Goal: Task Accomplishment & Management: Manage account settings

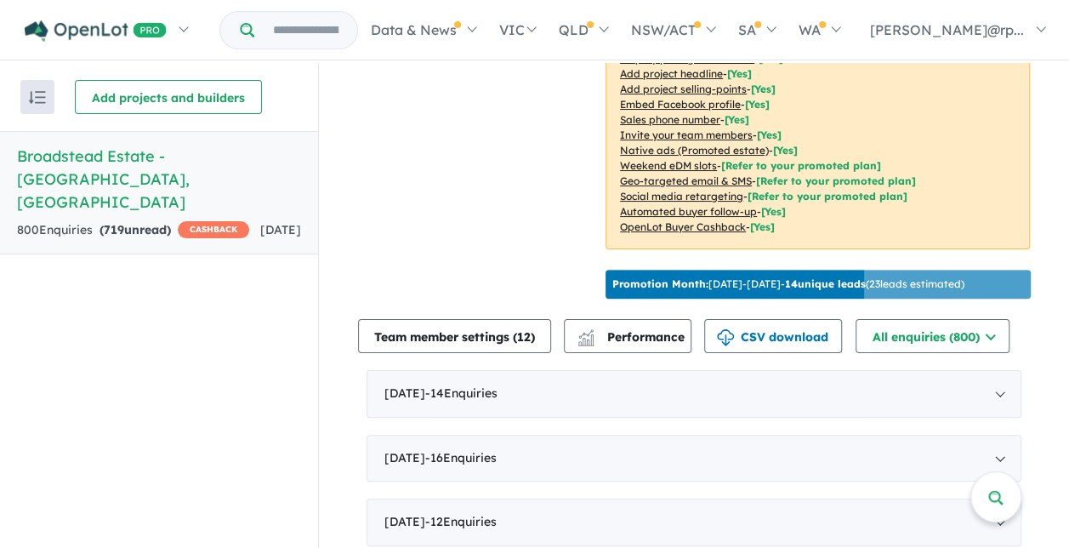
scroll to position [419, 0]
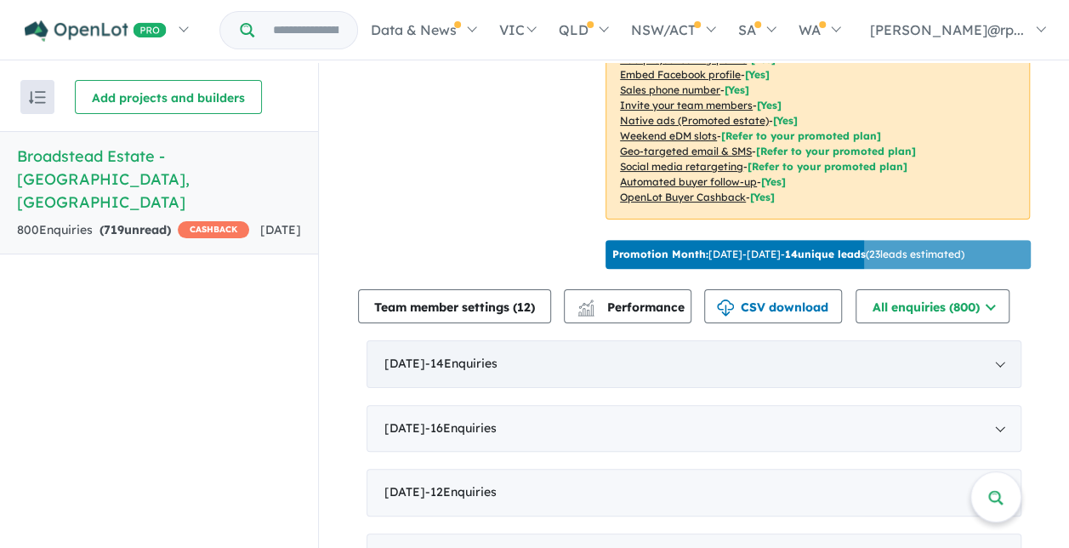
click at [498, 356] on span "- 14 Enquir ies ( 0 unread)" at bounding box center [461, 363] width 72 height 15
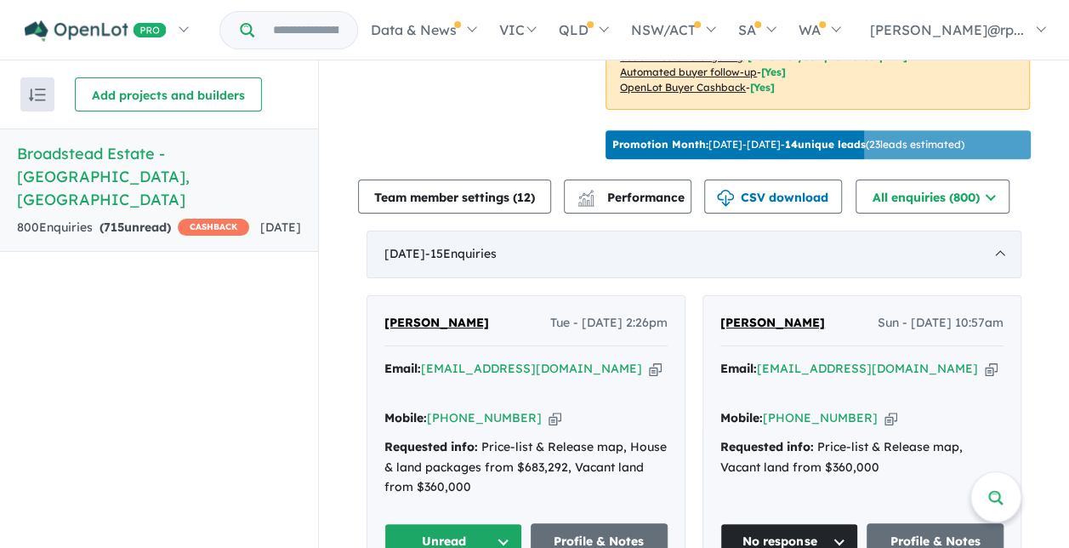
scroll to position [596, 0]
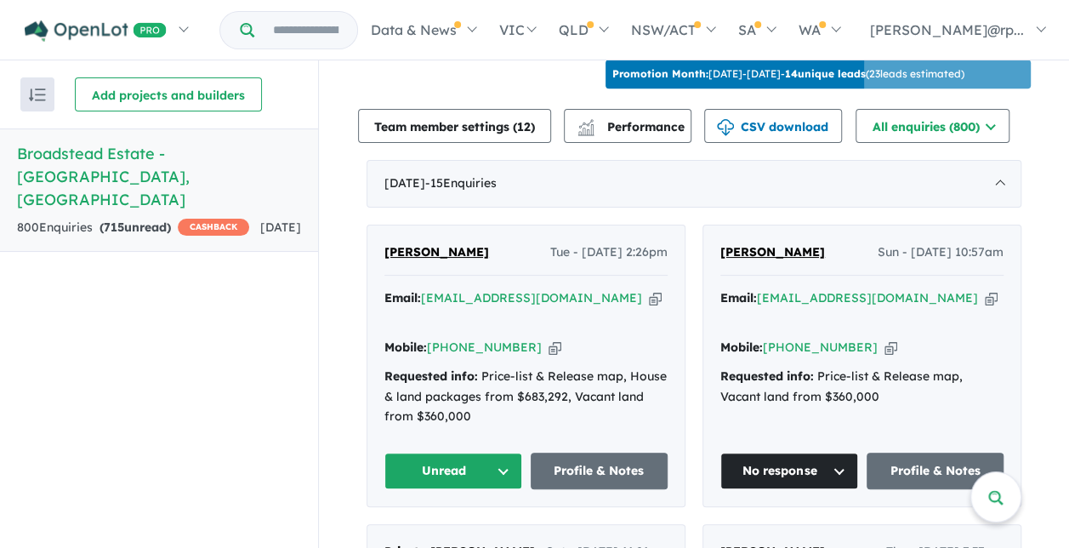
click at [439, 244] on span "[PERSON_NAME]" at bounding box center [437, 251] width 105 height 15
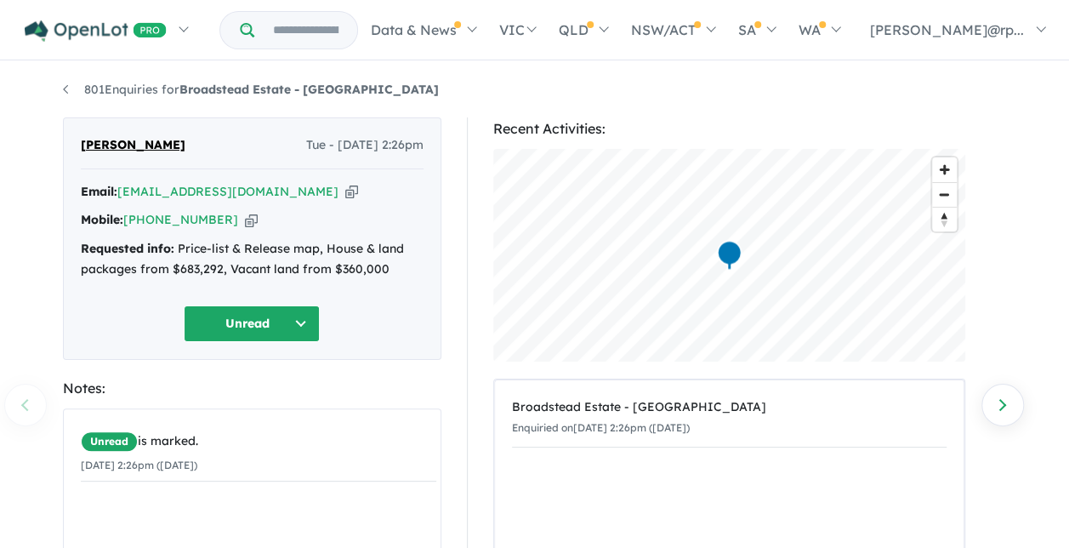
click at [294, 322] on button "Unread" at bounding box center [252, 323] width 136 height 37
click at [263, 395] on button "Assigned" at bounding box center [259, 402] width 148 height 39
